Goal: Find specific page/section: Find specific page/section

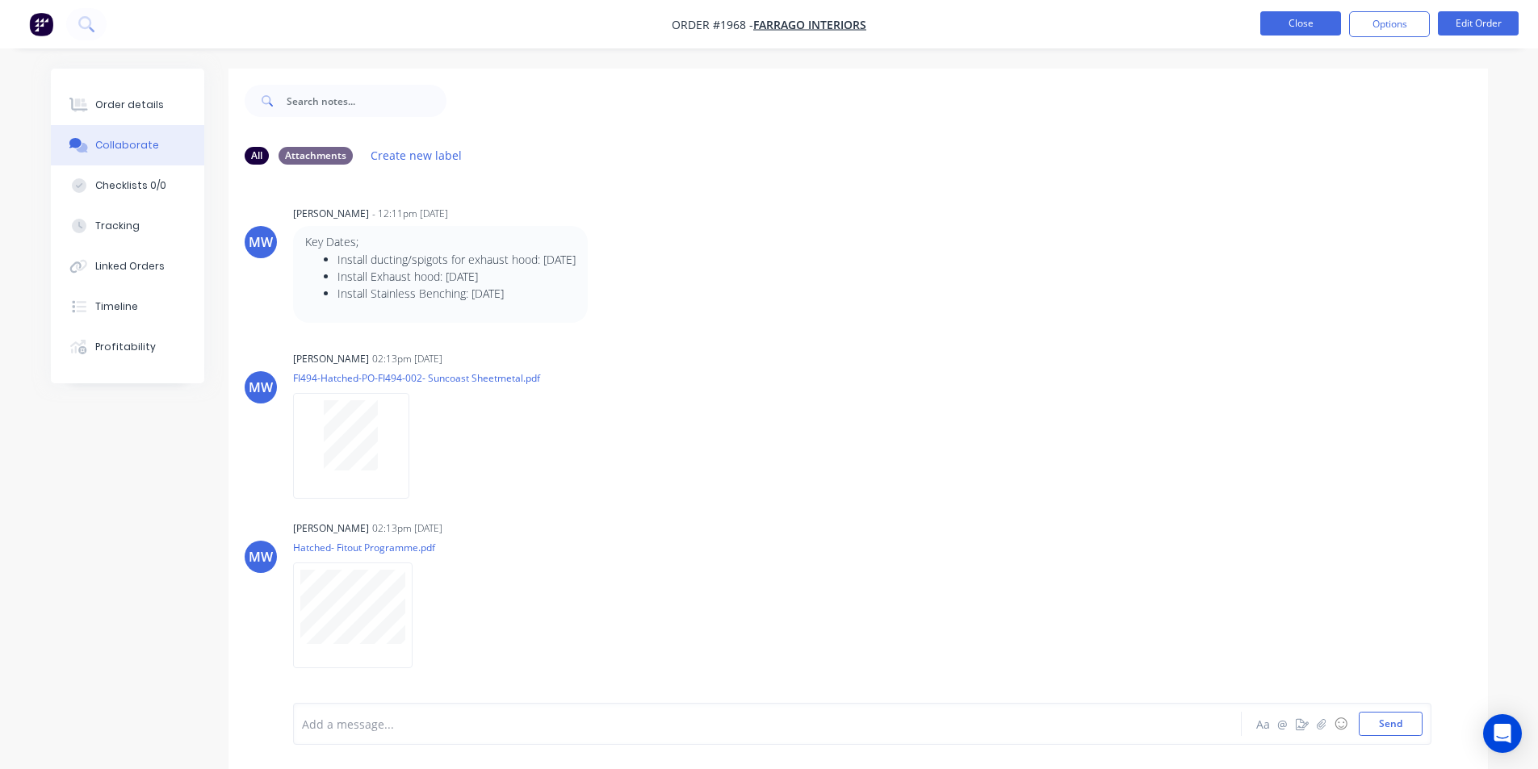
click at [1321, 23] on button "Close" at bounding box center [1300, 23] width 81 height 24
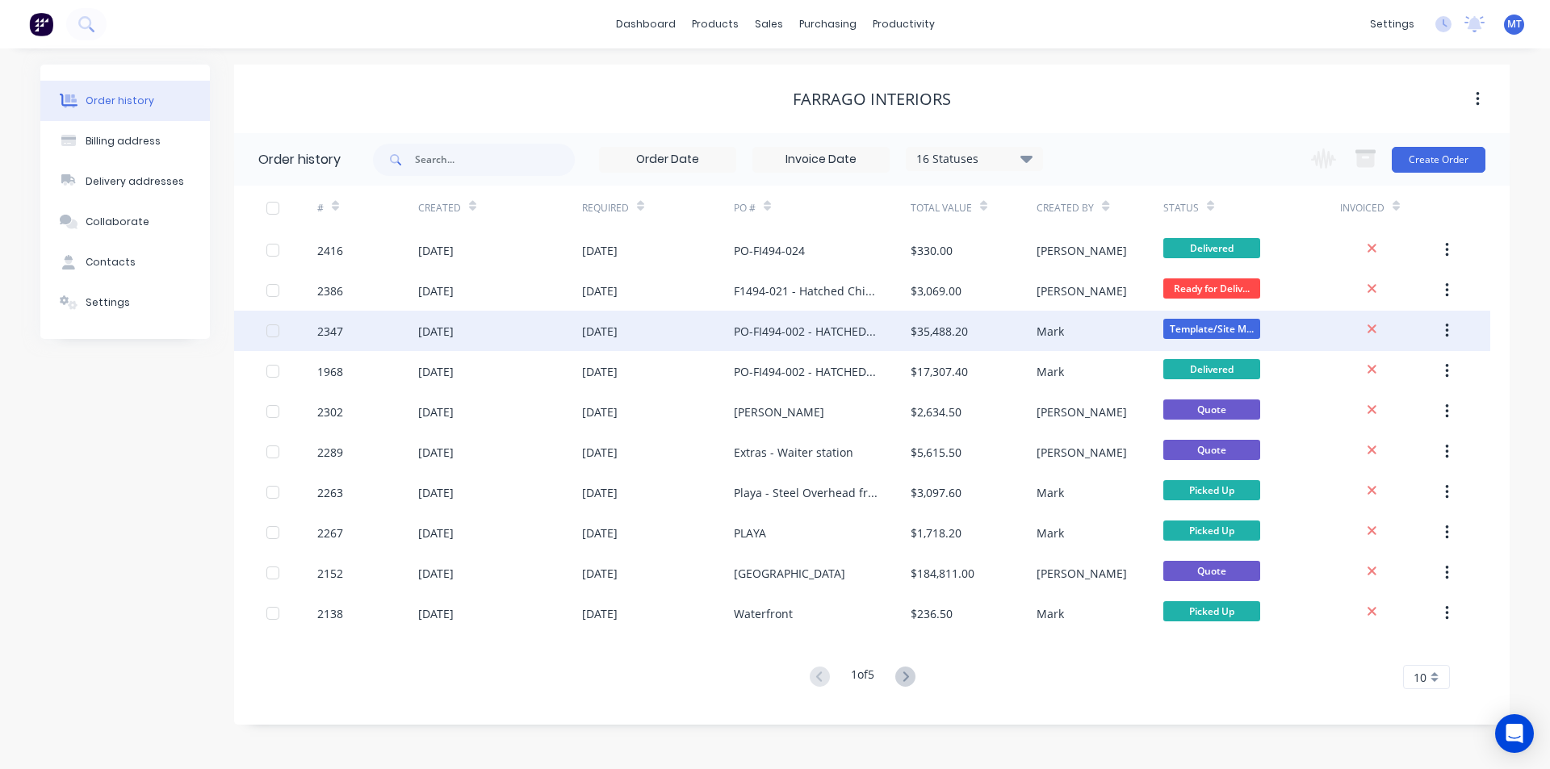
click at [270, 333] on div at bounding box center [273, 331] width 32 height 32
click at [331, 334] on div "2347" at bounding box center [330, 331] width 26 height 17
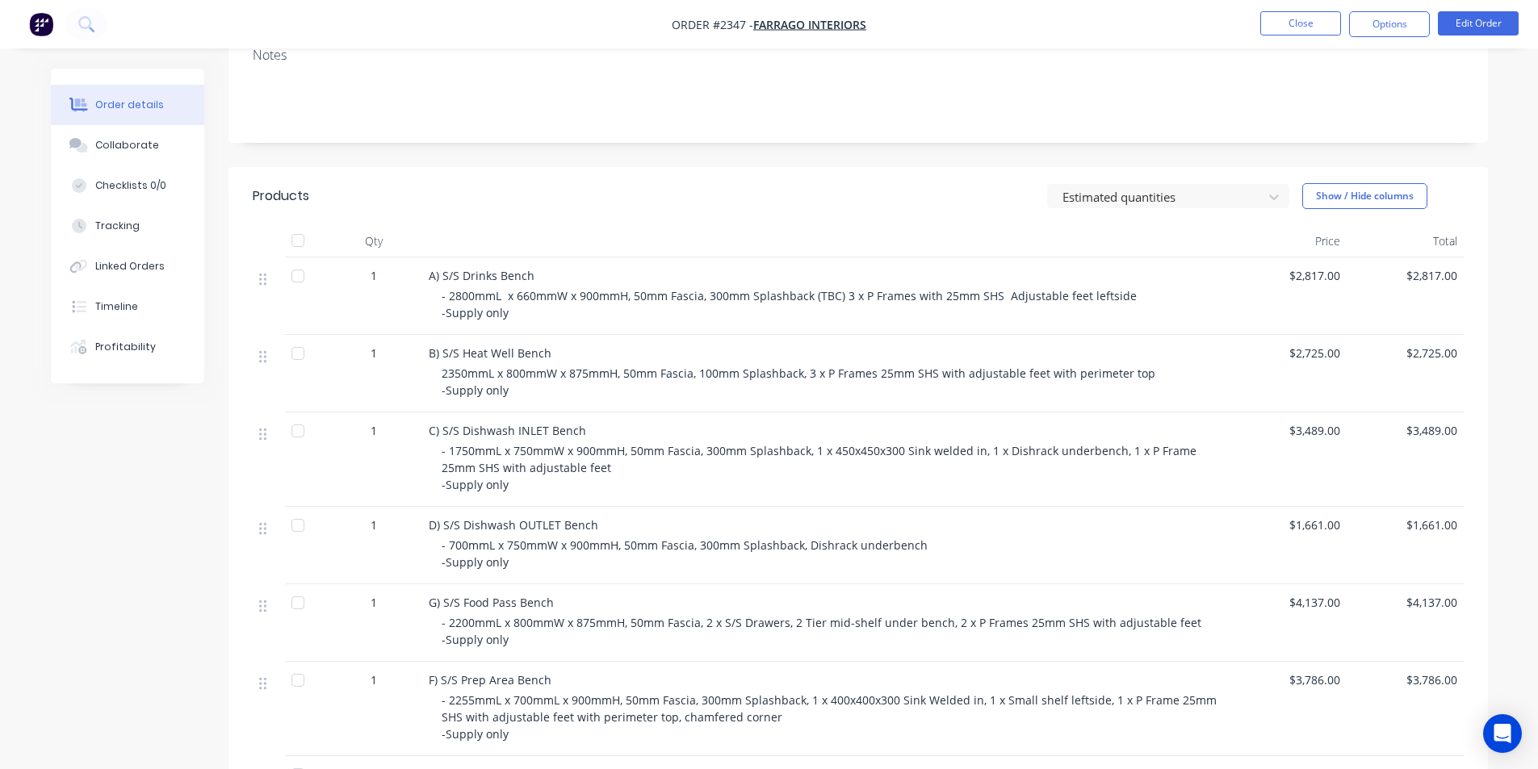
scroll to position [323, 0]
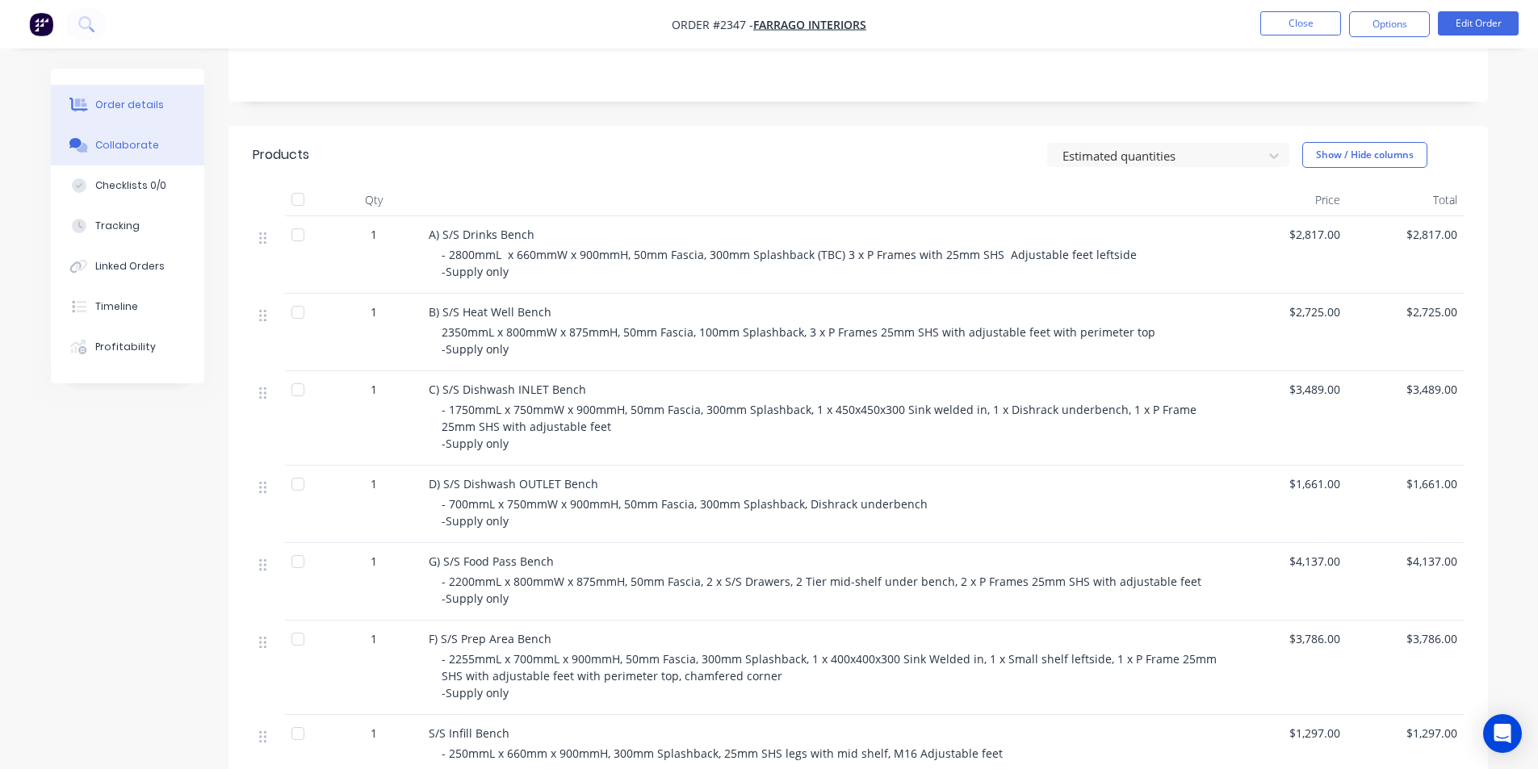
click at [120, 151] on div "Collaborate" at bounding box center [127, 145] width 64 height 15
